Goal: Book appointment/travel/reservation

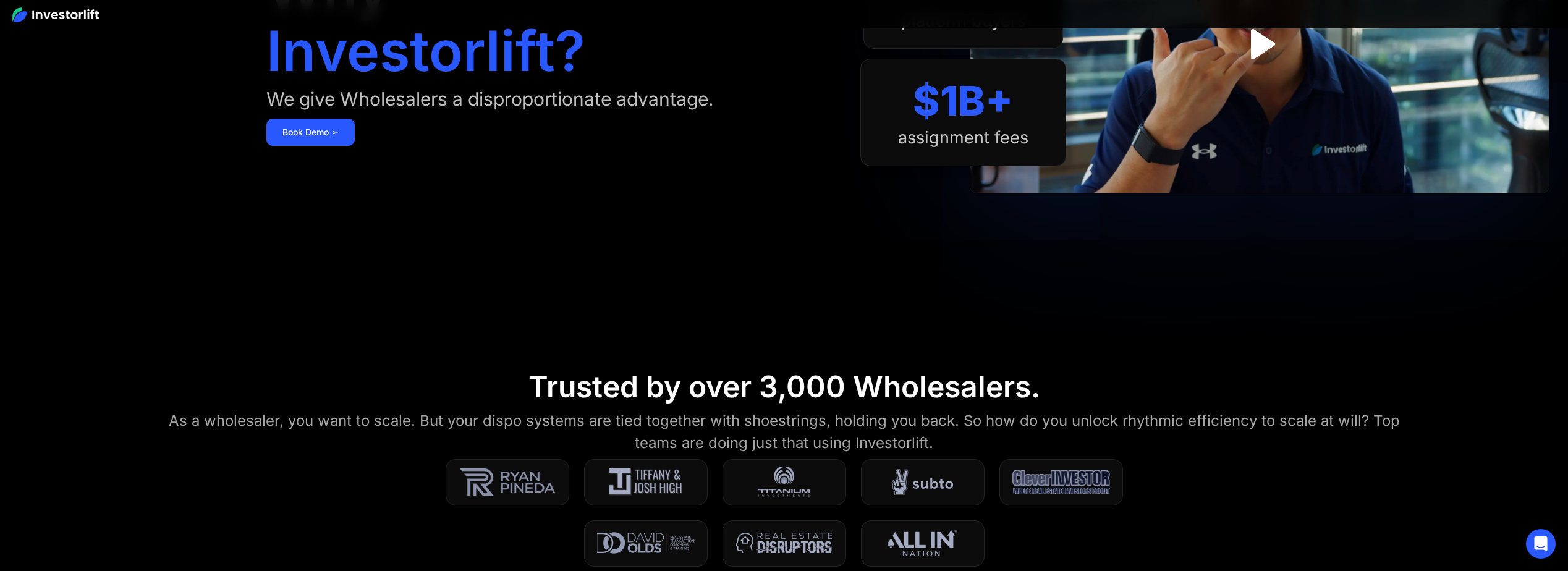
scroll to position [124, 0]
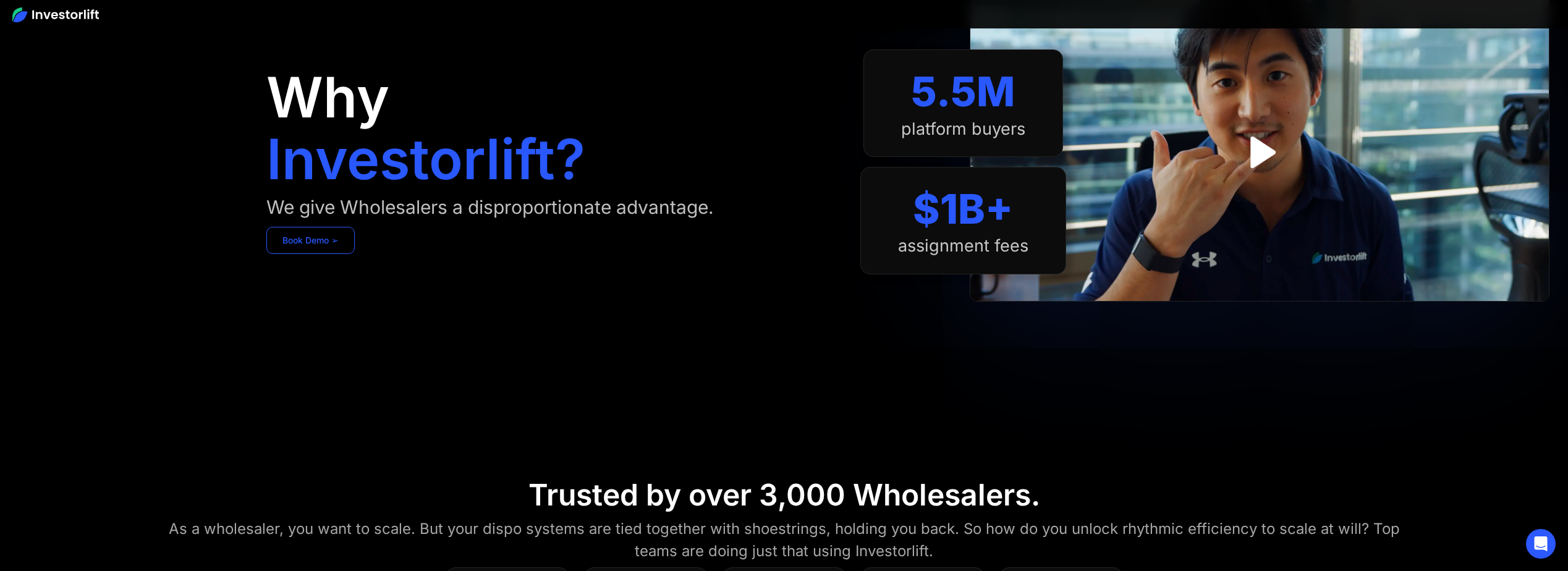
click at [301, 247] on link "Book Demo ➢" at bounding box center [310, 241] width 88 height 27
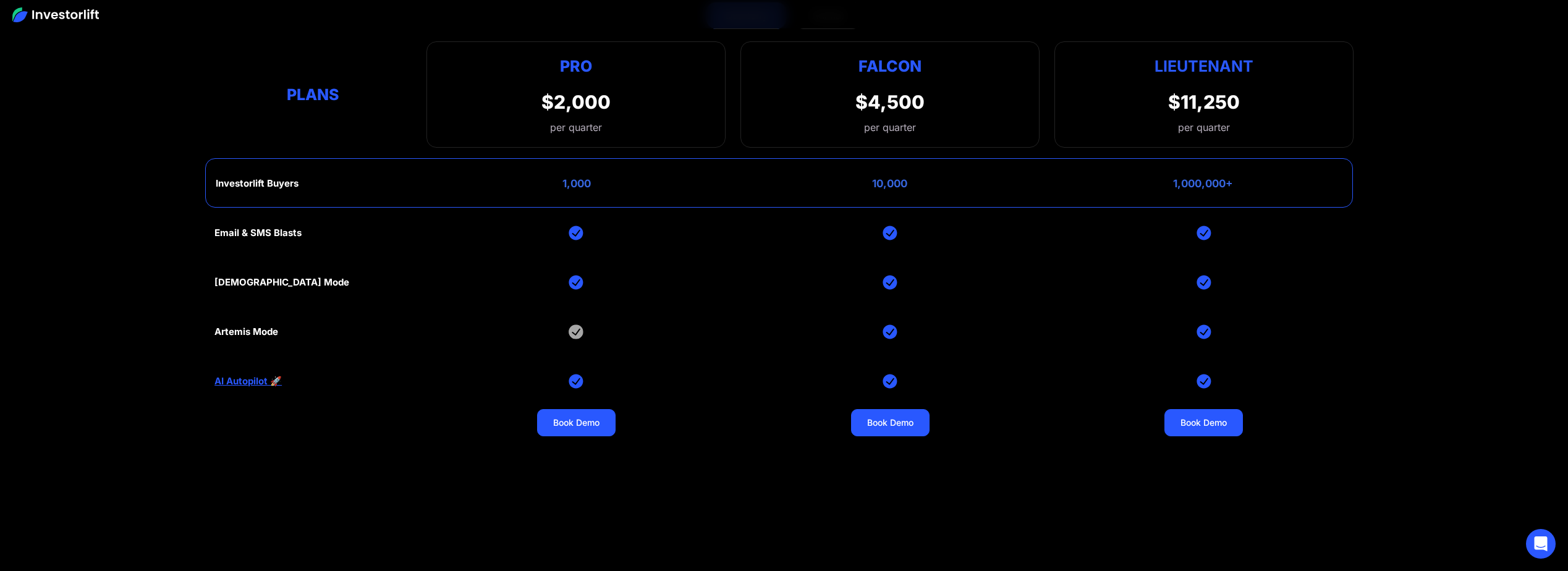
scroll to position [5750, 0]
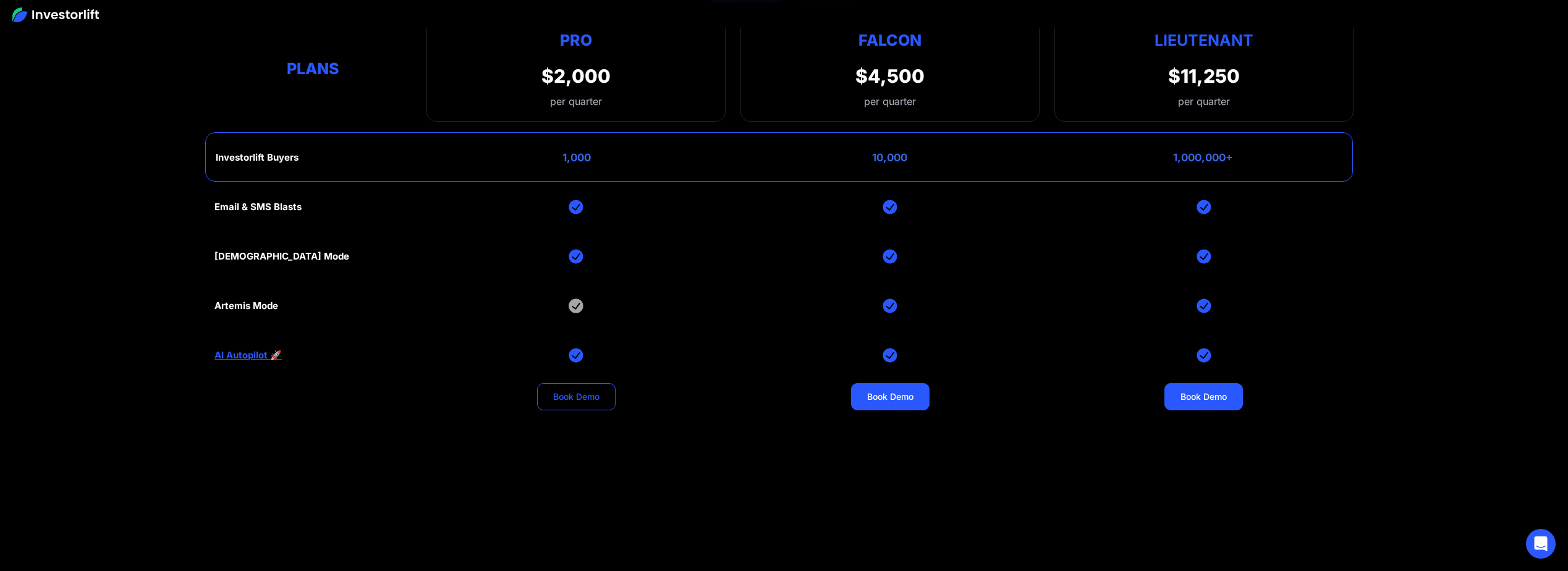
click at [583, 389] on link "Book Demo" at bounding box center [576, 397] width 78 height 27
